Goal: Information Seeking & Learning: Learn about a topic

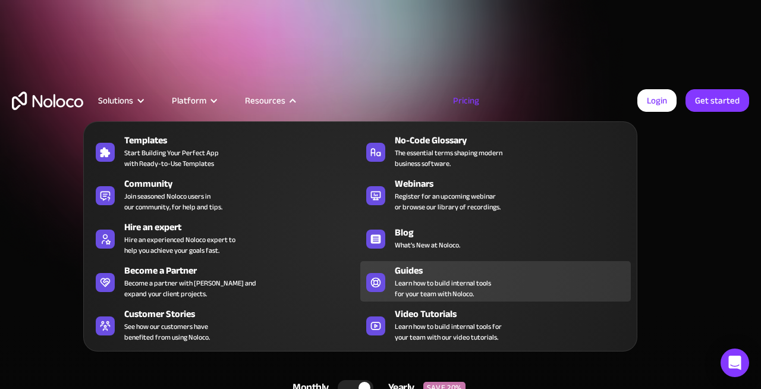
click at [409, 282] on span "Learn how to build internal tools for your team with Noloco." at bounding box center [443, 288] width 96 height 21
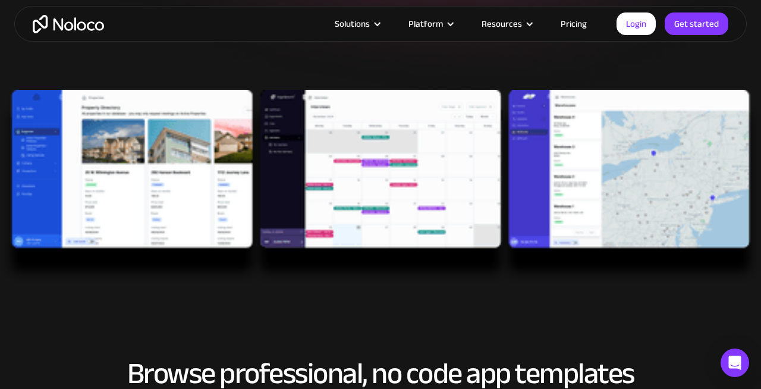
scroll to position [360, 0]
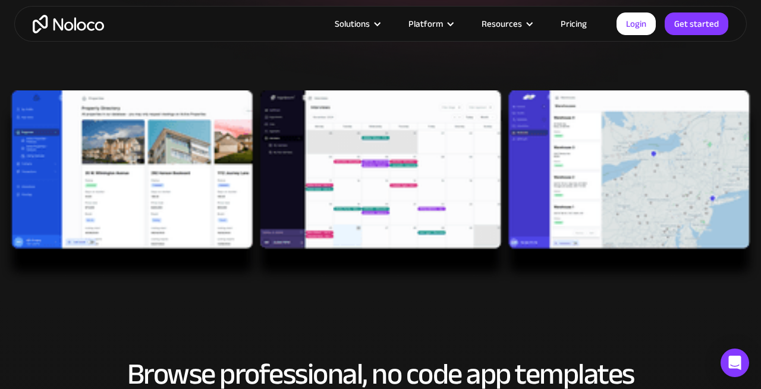
click at [416, 171] on img at bounding box center [380, 186] width 761 height 193
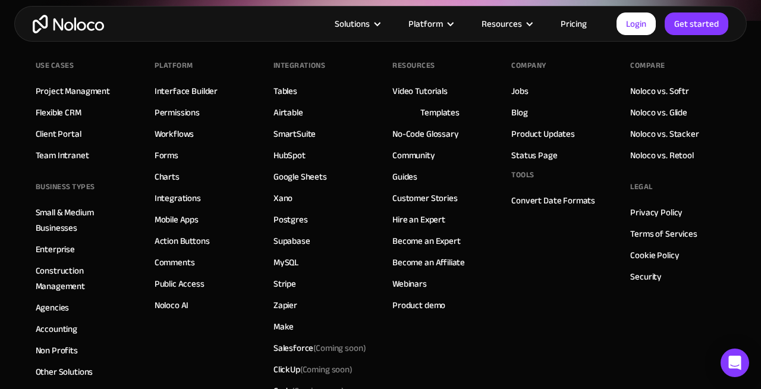
scroll to position [4526, 0]
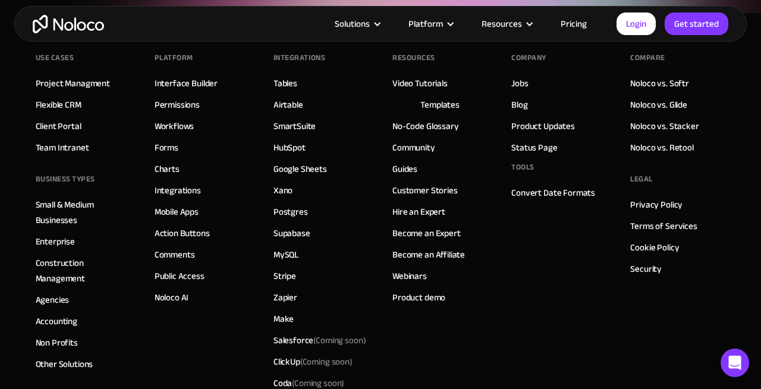
click at [507, 286] on div "Use Cases Project Managment Flexible CRM Client Portal Team Intranet BUSINESS T…" at bounding box center [381, 239] width 690 height 452
click at [538, 193] on link "Convert Date Formats" at bounding box center [553, 192] width 84 height 15
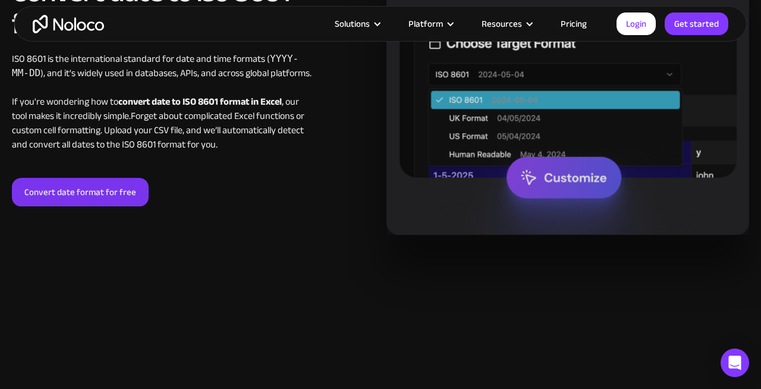
scroll to position [2732, 0]
